Goal: Task Accomplishment & Management: Manage account settings

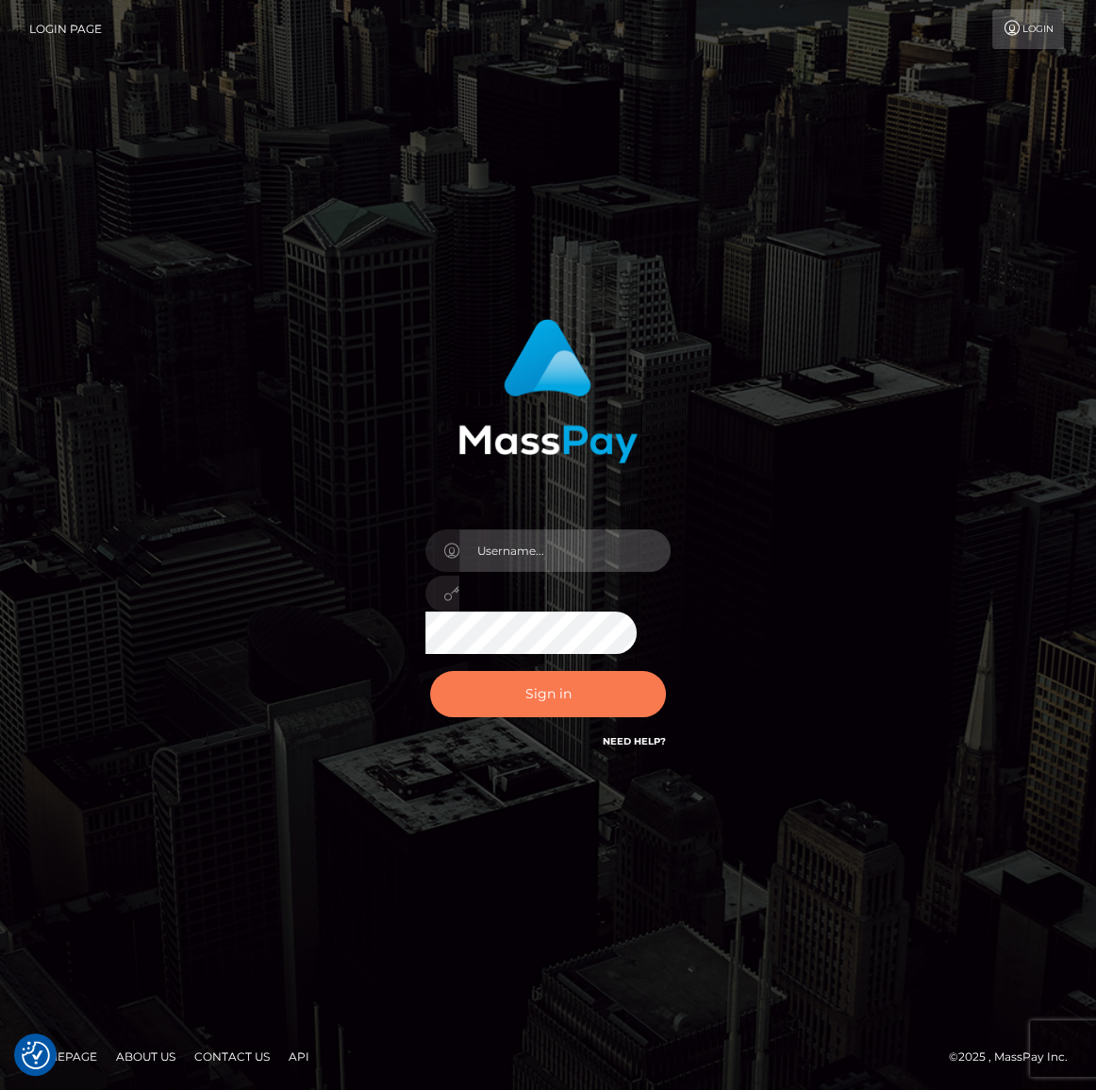
type input "Maria.spree"
click at [591, 705] on button "Sign in" at bounding box center [548, 694] width 236 height 46
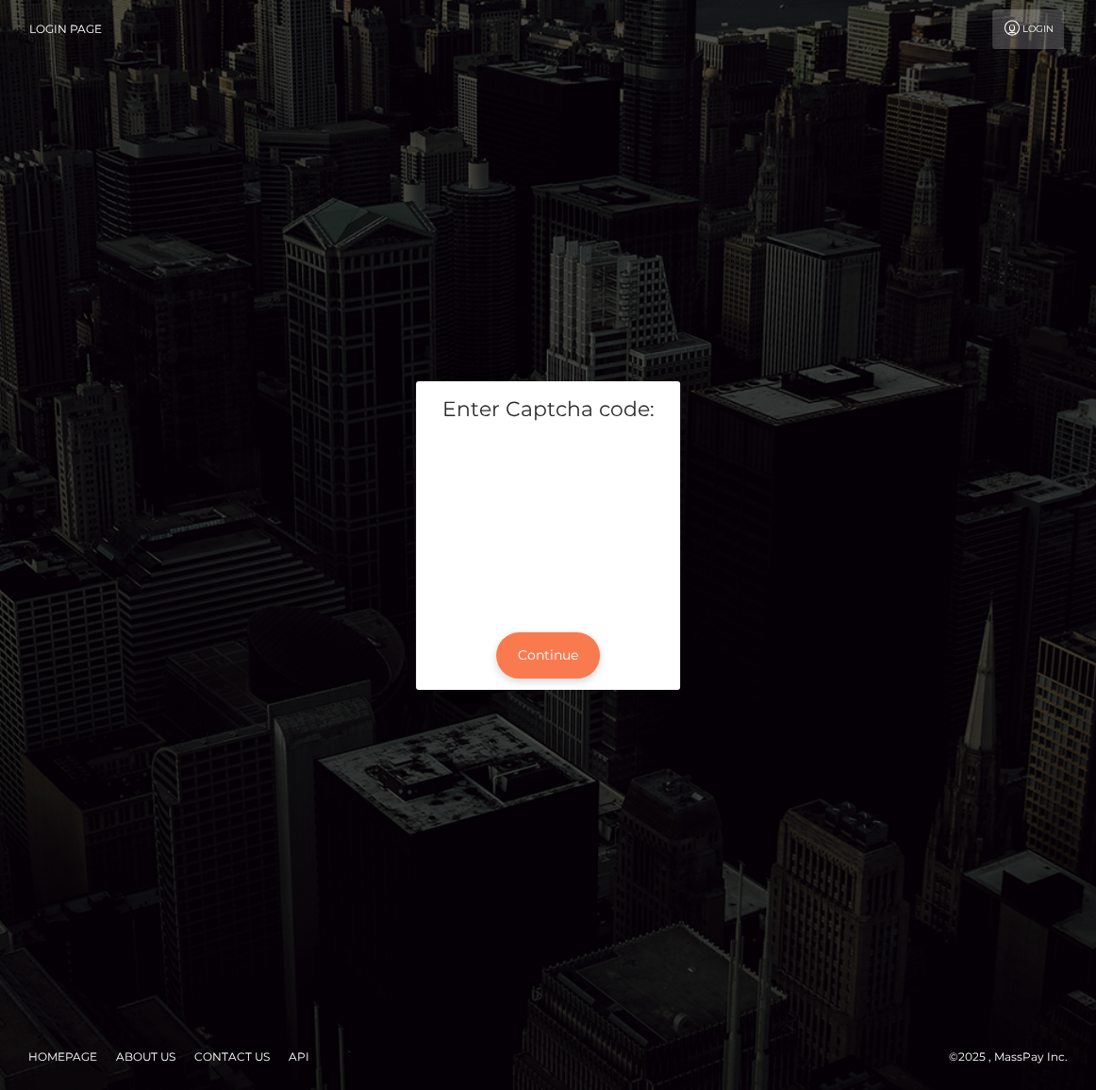
click at [551, 651] on button "Continue" at bounding box center [548, 655] width 104 height 46
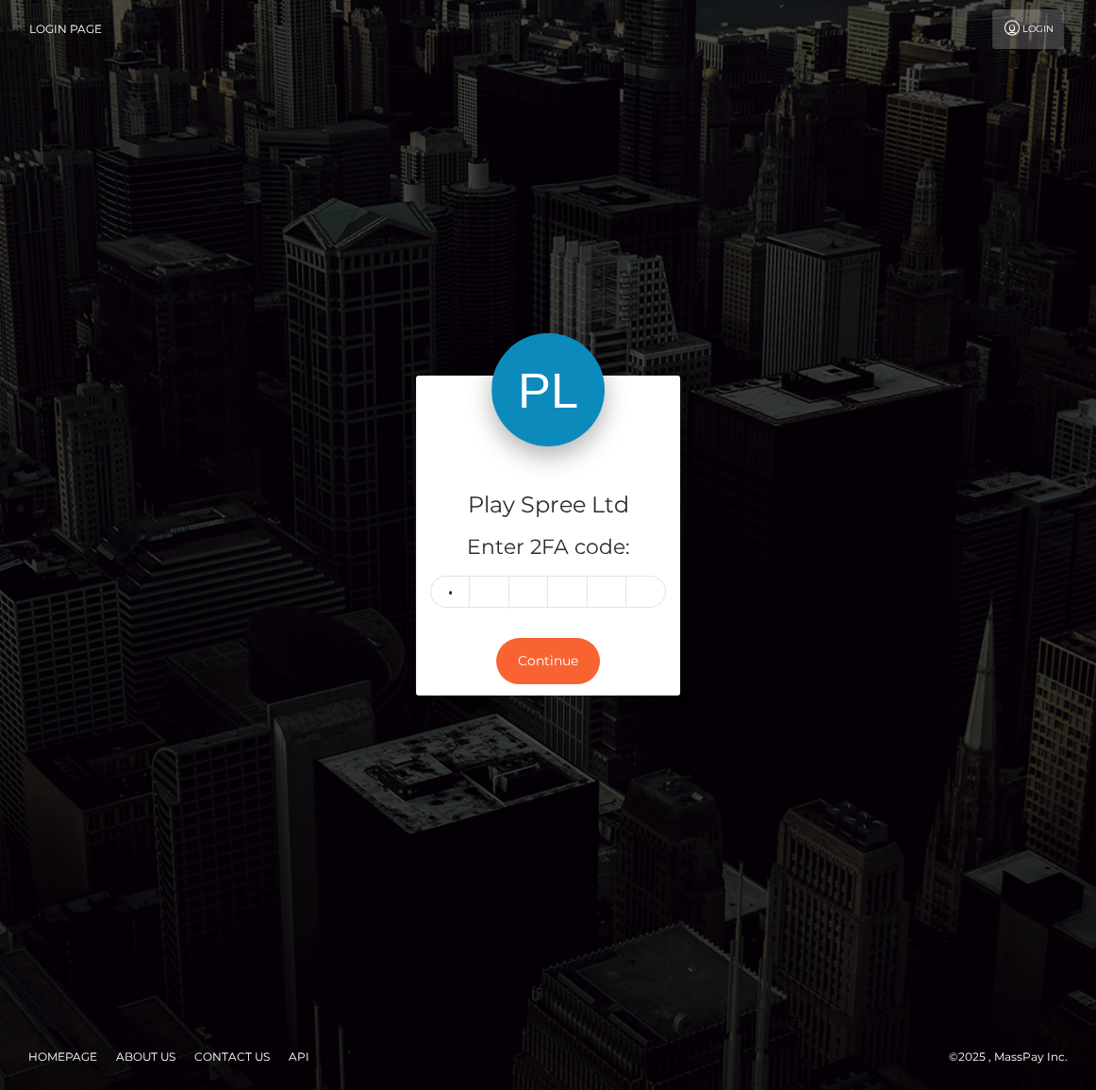
type input "0"
type input "1"
type input "0"
type input "7"
type input "1"
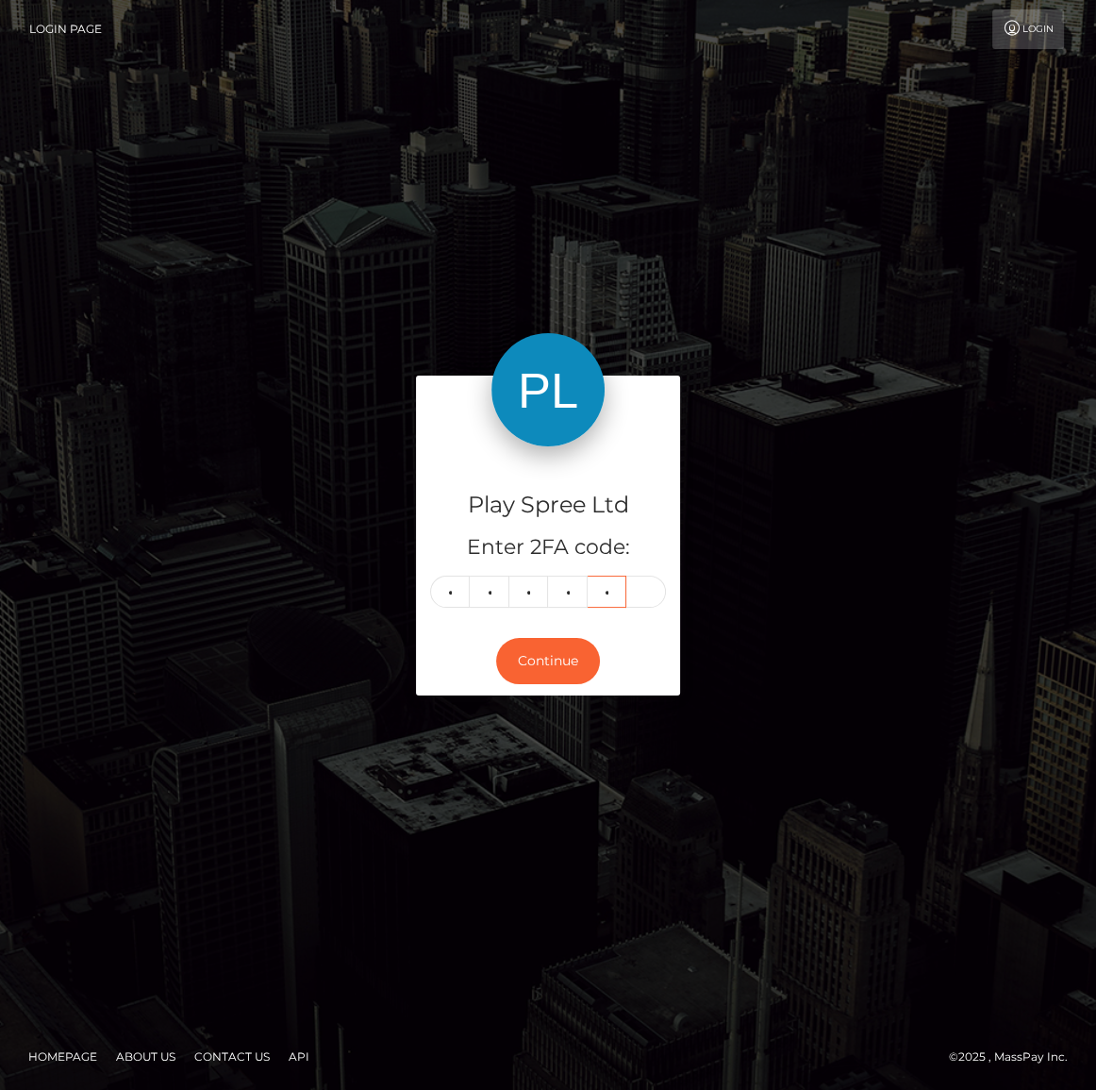
type input "8"
type input "9"
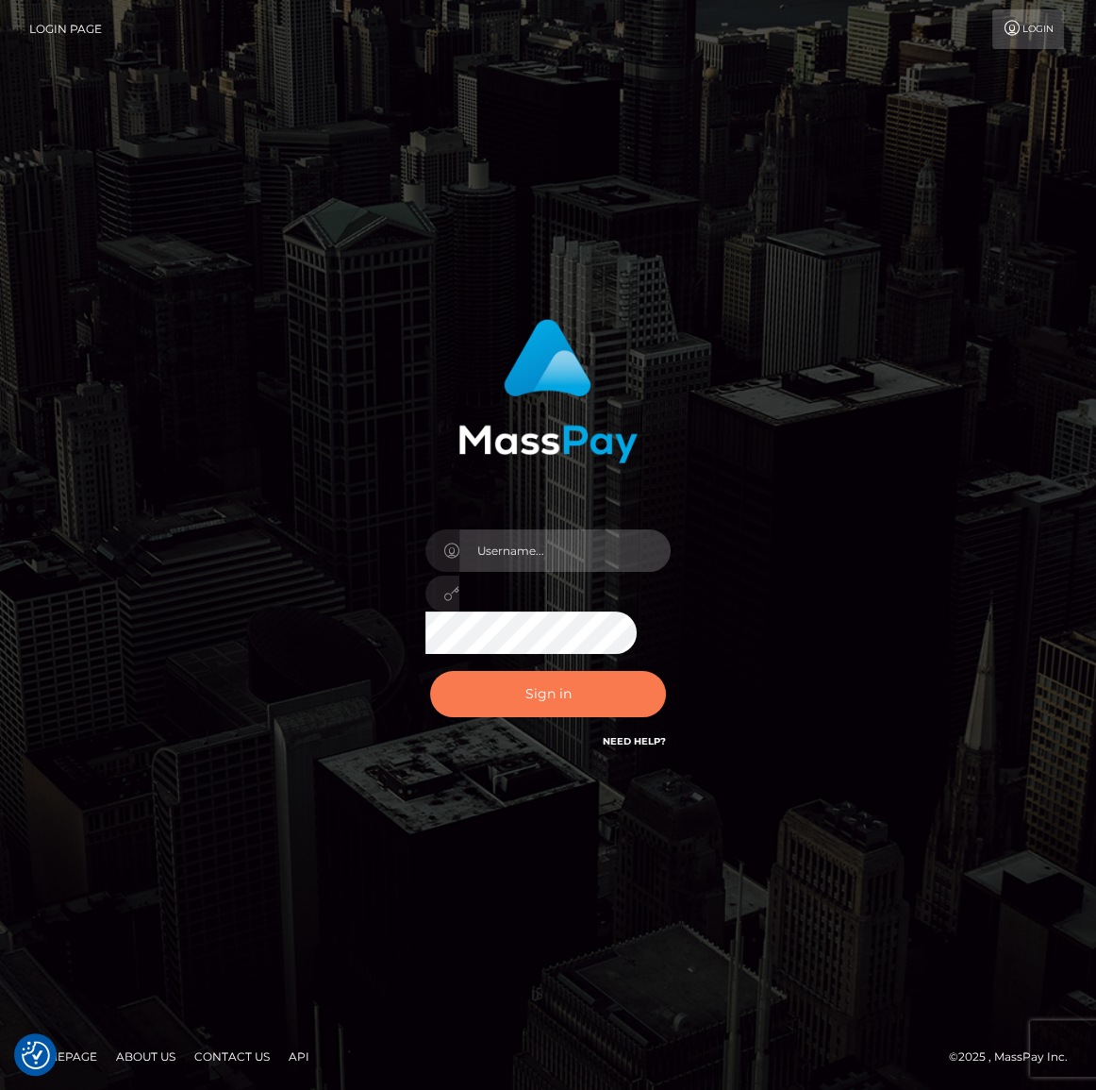
type input "Maria.spree"
click at [571, 673] on button "Sign in" at bounding box center [548, 694] width 236 height 46
